Goal: Task Accomplishment & Management: Complete application form

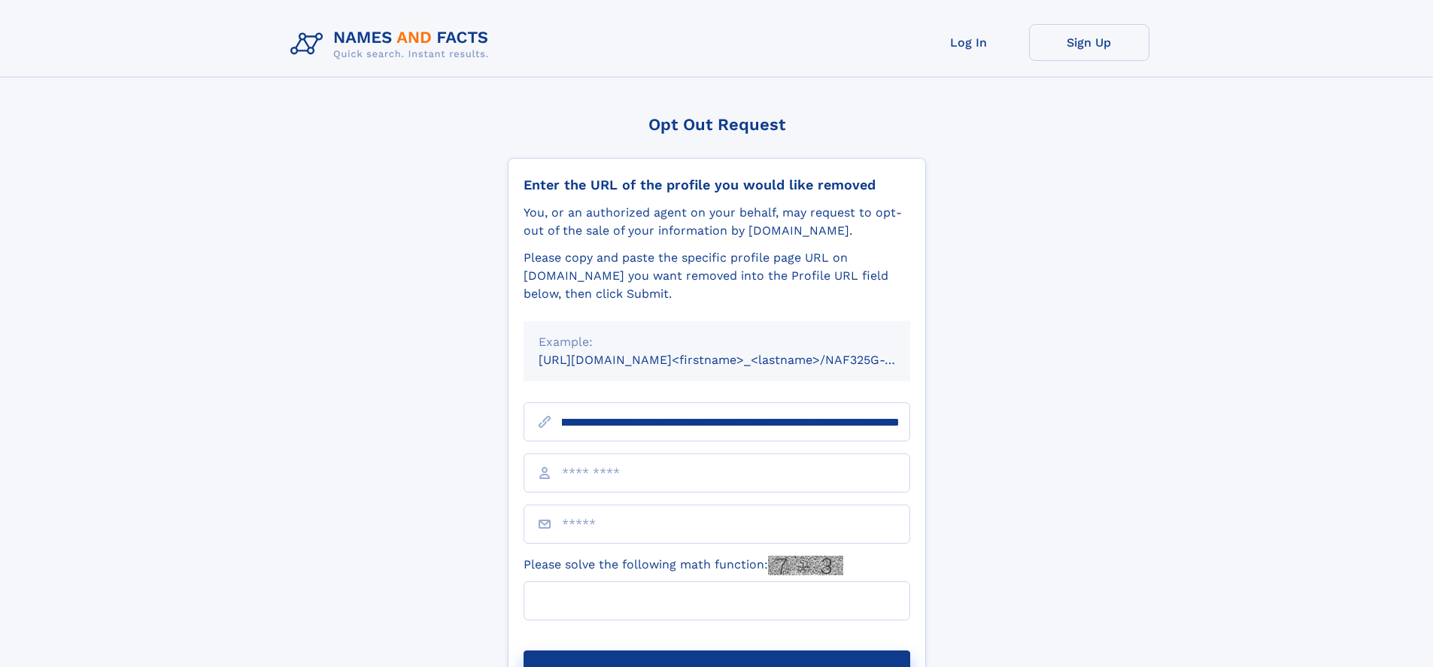
scroll to position [0, 157]
type input "**********"
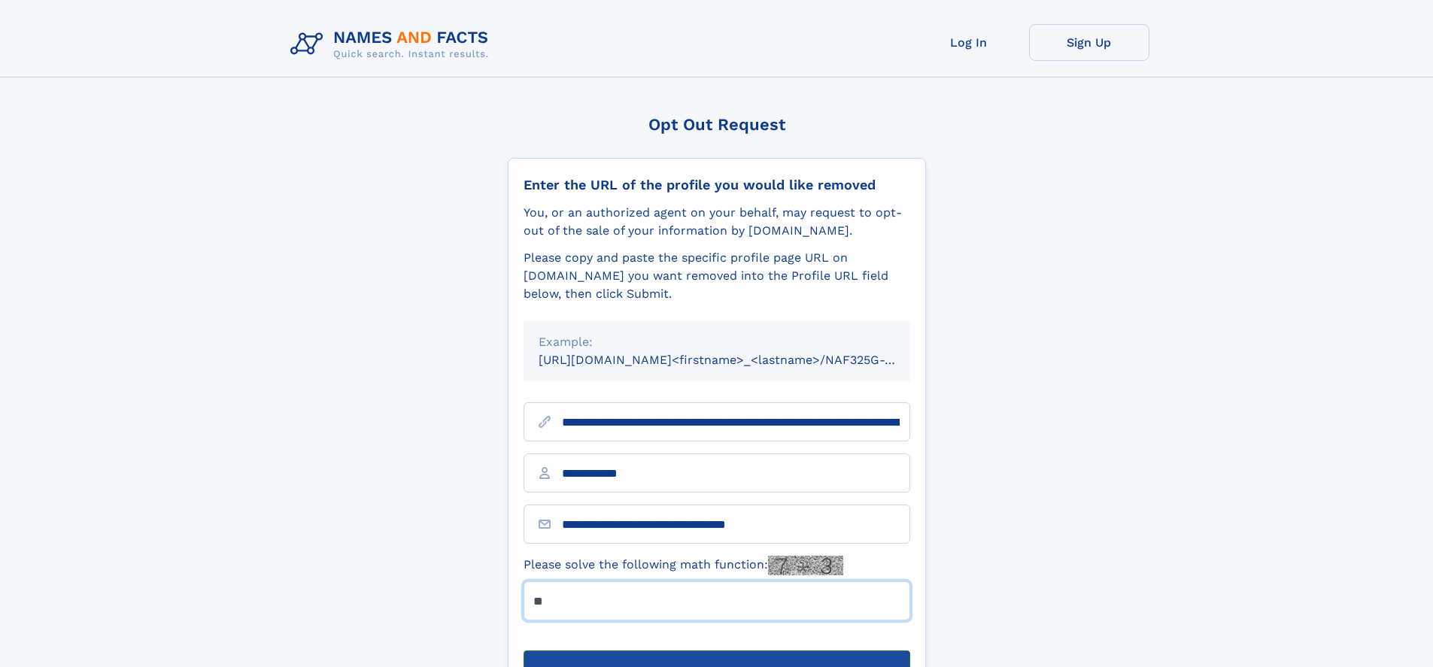
type input "**"
click at [716, 651] on button "Submit Opt Out Request" at bounding box center [717, 675] width 387 height 48
